Goal: Find specific page/section: Find specific page/section

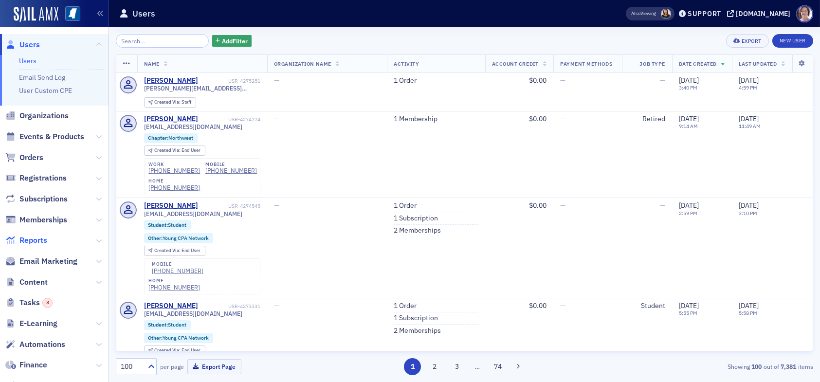
click at [37, 238] on span "Reports" at bounding box center [33, 240] width 28 height 11
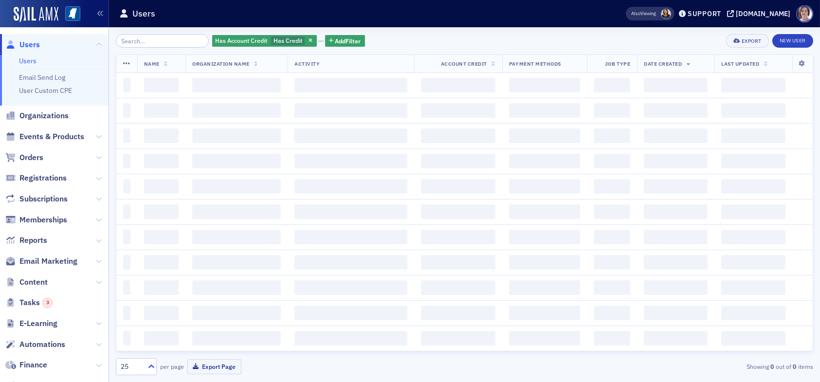
drag, startPoint x: 29, startPoint y: 44, endPoint x: 189, endPoint y: 0, distance: 166.6
click at [29, 44] on span "Users" at bounding box center [29, 44] width 20 height 11
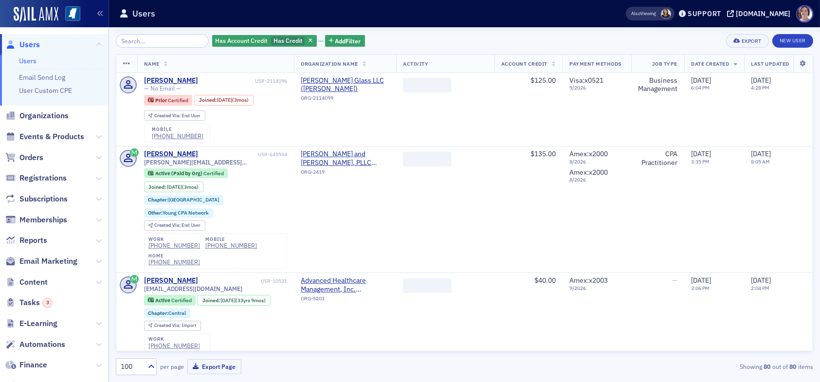
click at [30, 59] on link "Users" at bounding box center [28, 60] width 18 height 9
